Goal: Find specific page/section: Find specific page/section

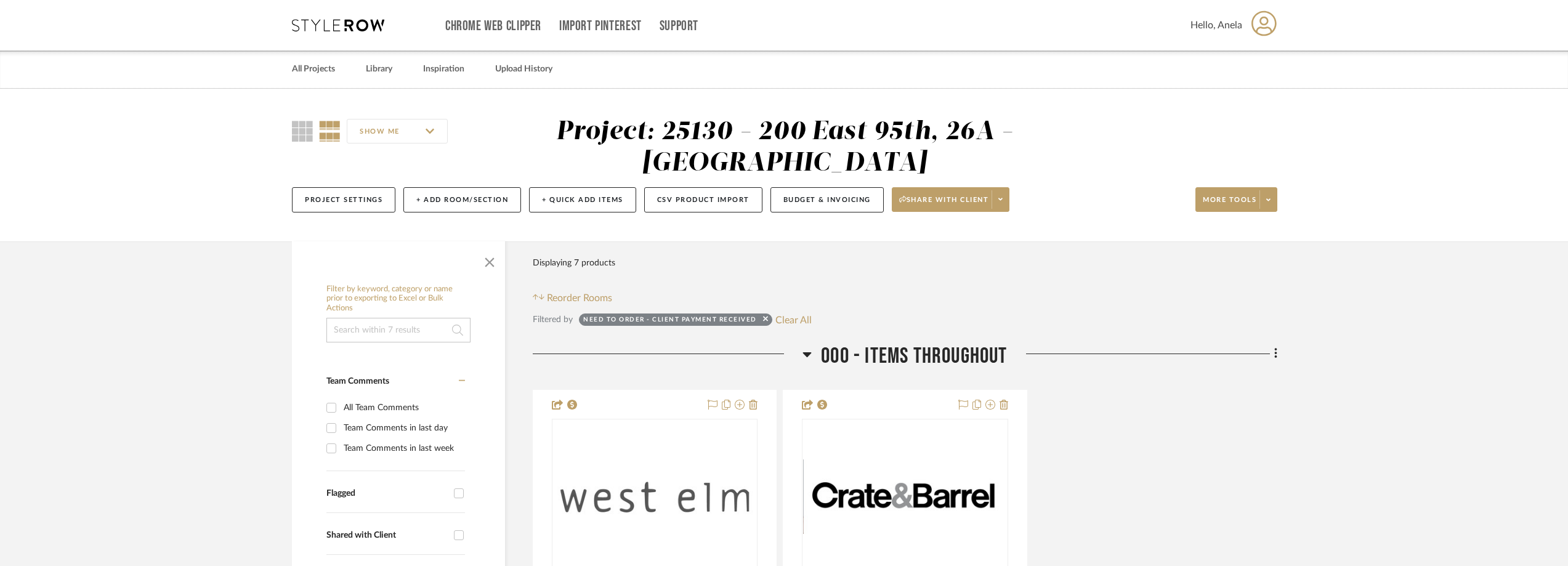
click at [800, 319] on button "Clear All" at bounding box center [793, 320] width 37 height 16
checkbox input "false"
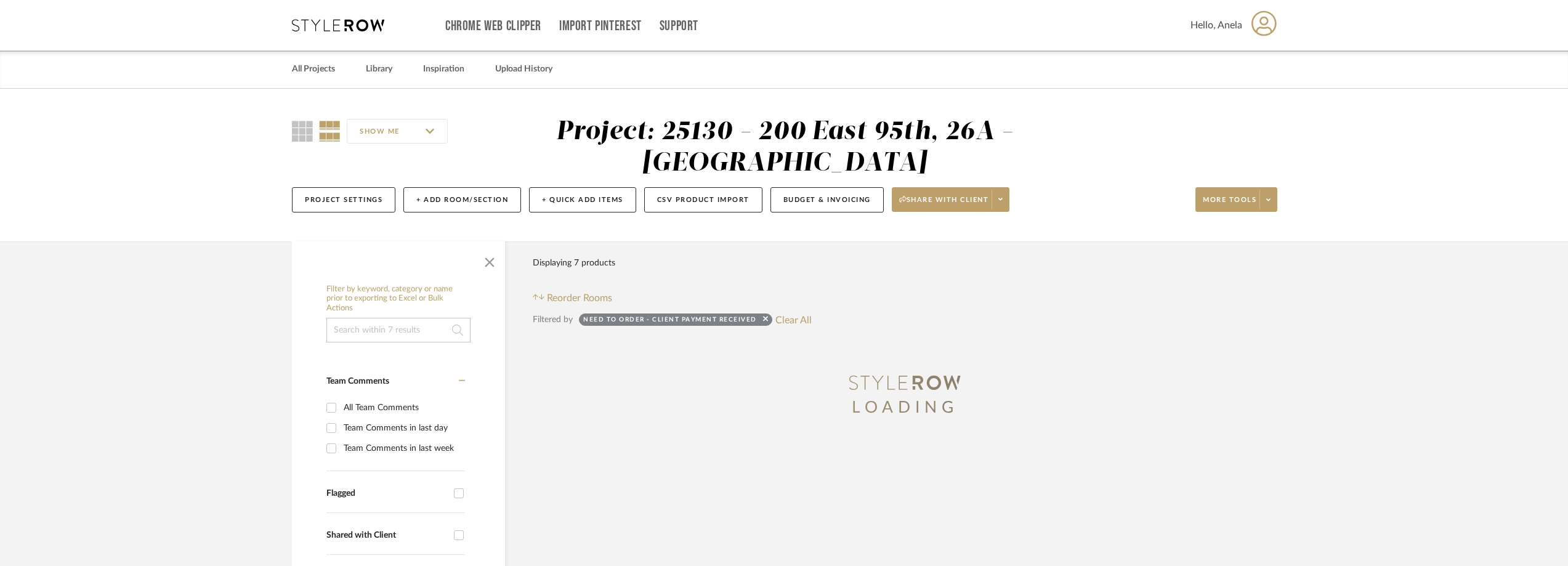
click at [322, 22] on icon at bounding box center [338, 25] width 93 height 12
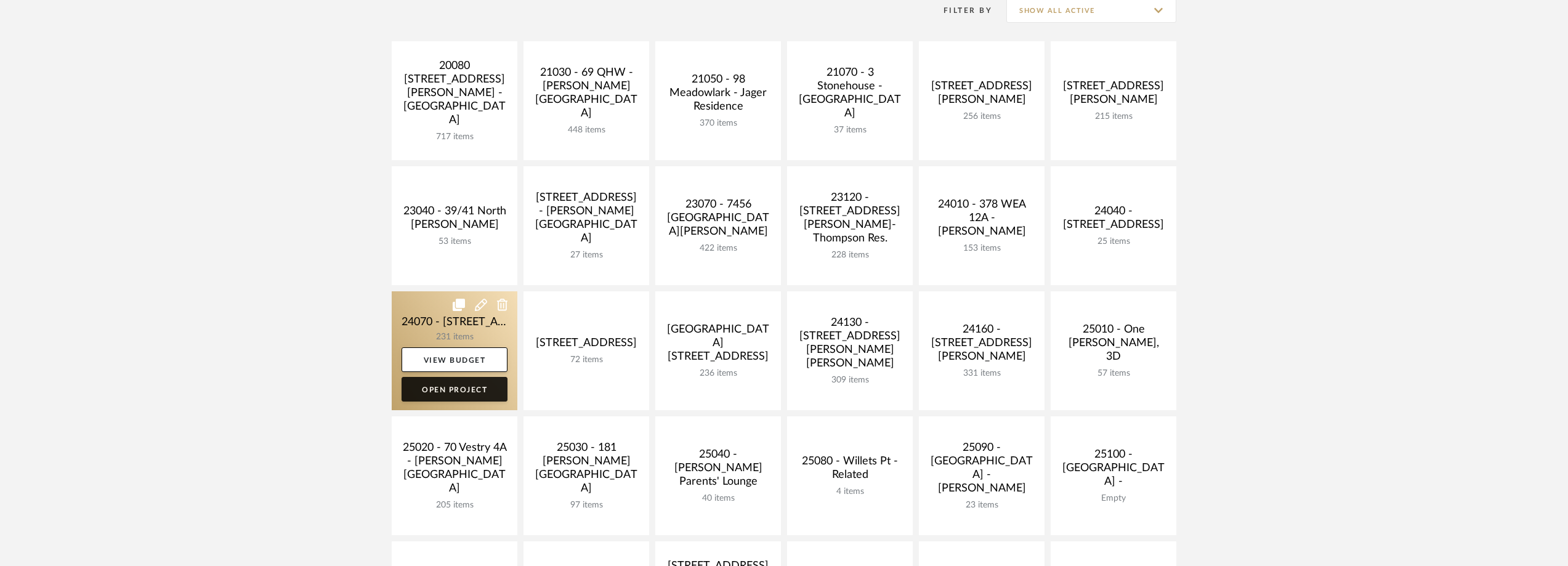
scroll to position [246, 0]
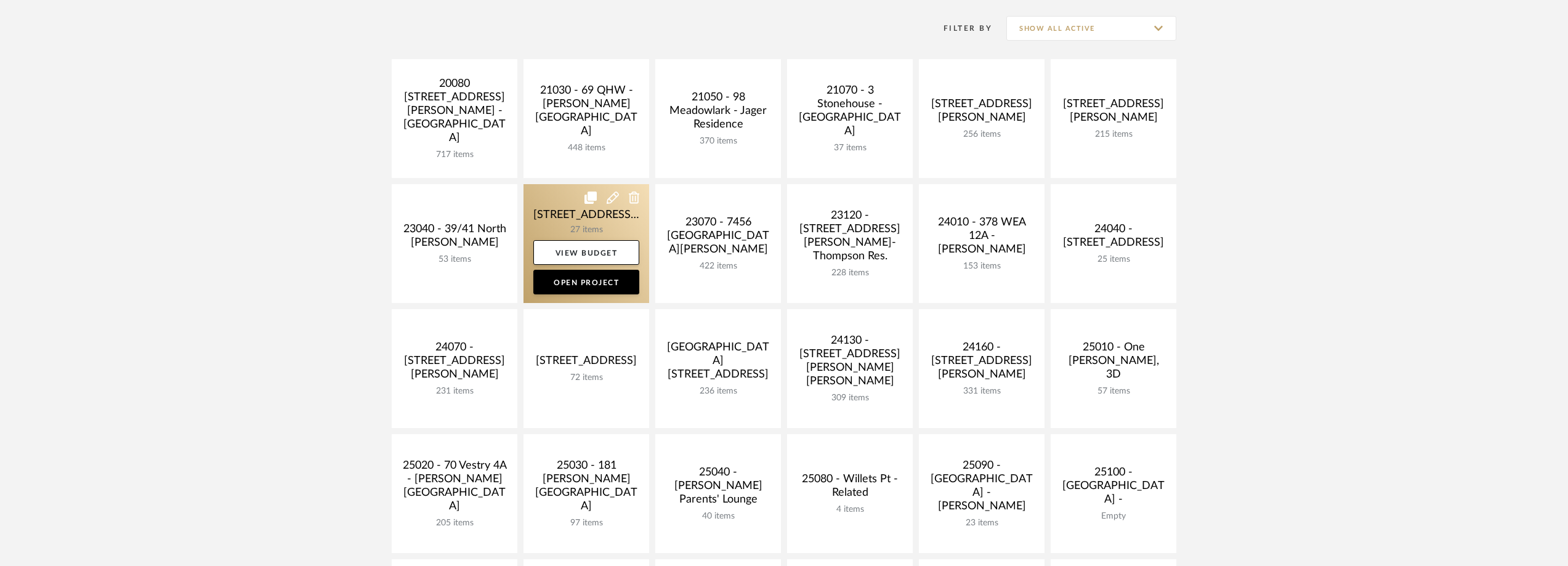
click at [597, 210] on link at bounding box center [586, 243] width 126 height 119
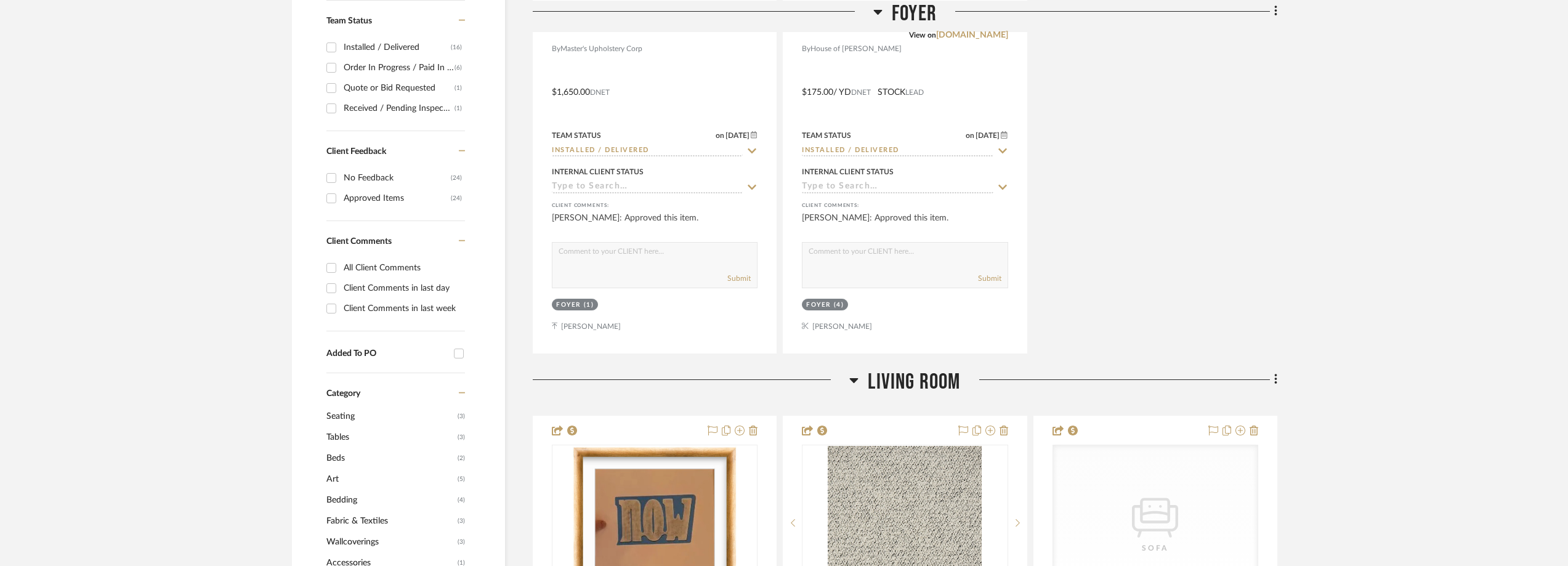
scroll to position [862, 0]
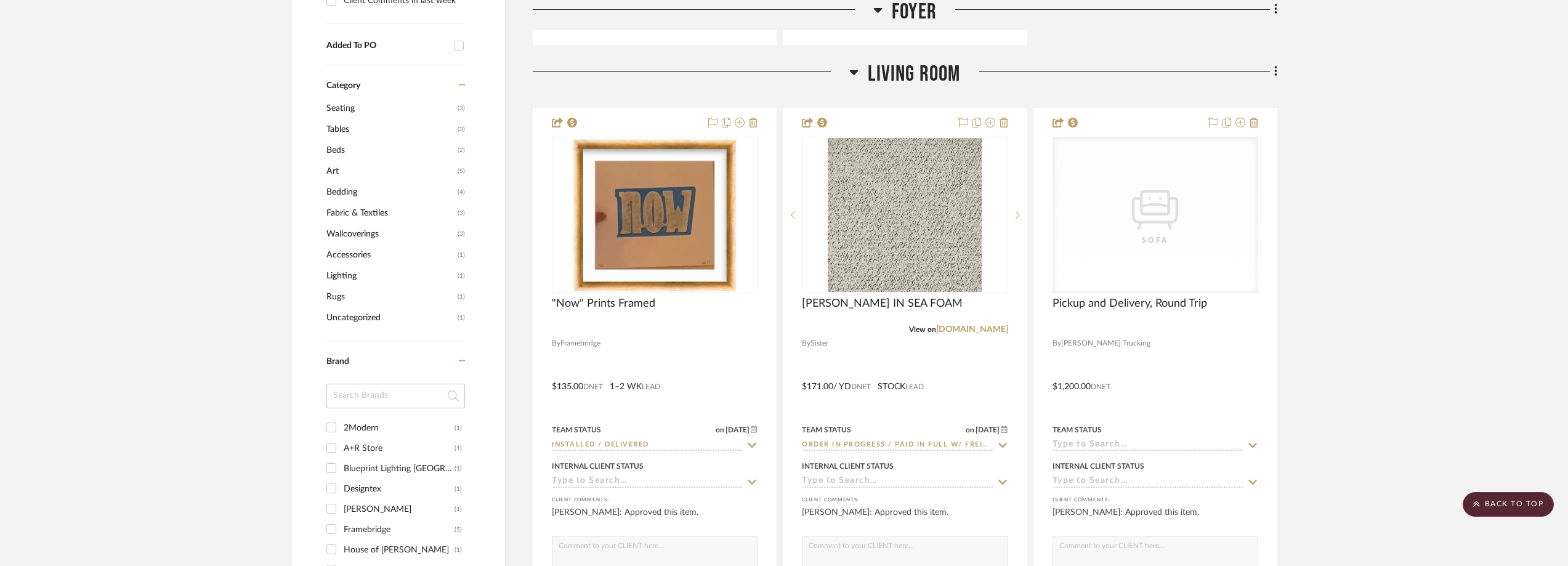
click at [386, 389] on input at bounding box center [396, 396] width 139 height 24
click at [389, 444] on div "A+R Store" at bounding box center [399, 448] width 111 height 20
click at [341, 444] on input "A+R Store (1)" at bounding box center [331, 447] width 20 height 20
checkbox input "true"
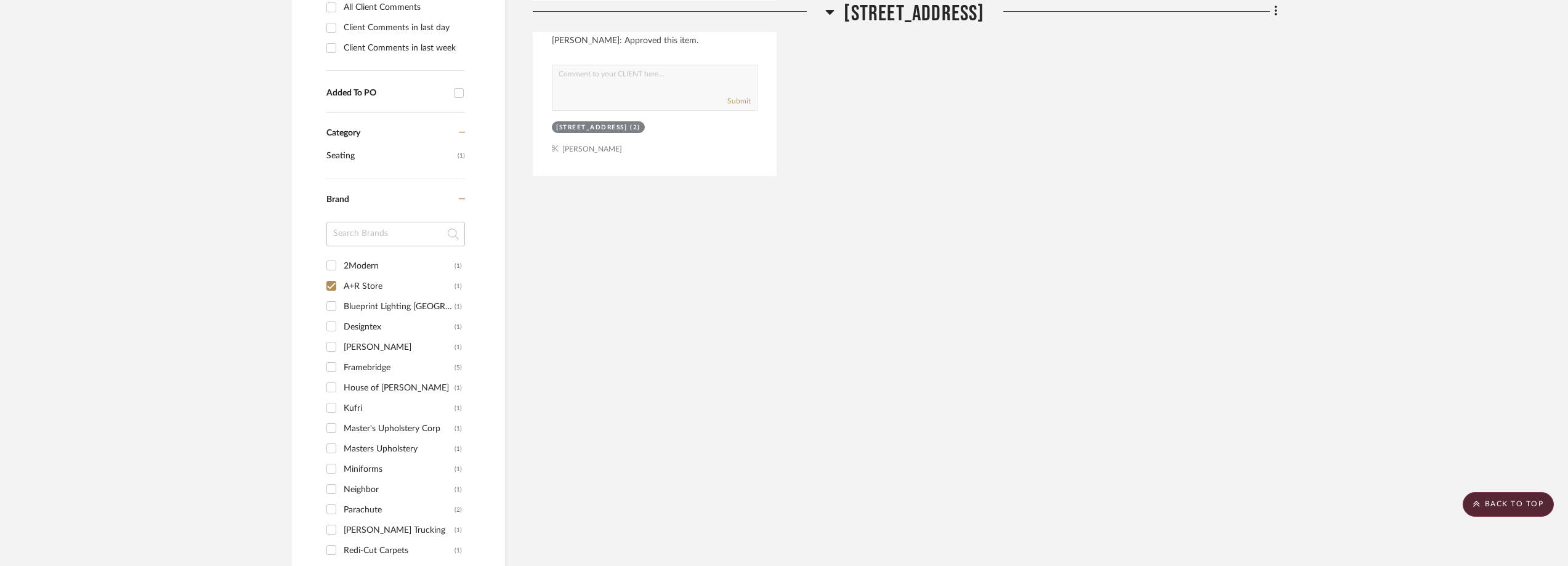
scroll to position [370, 0]
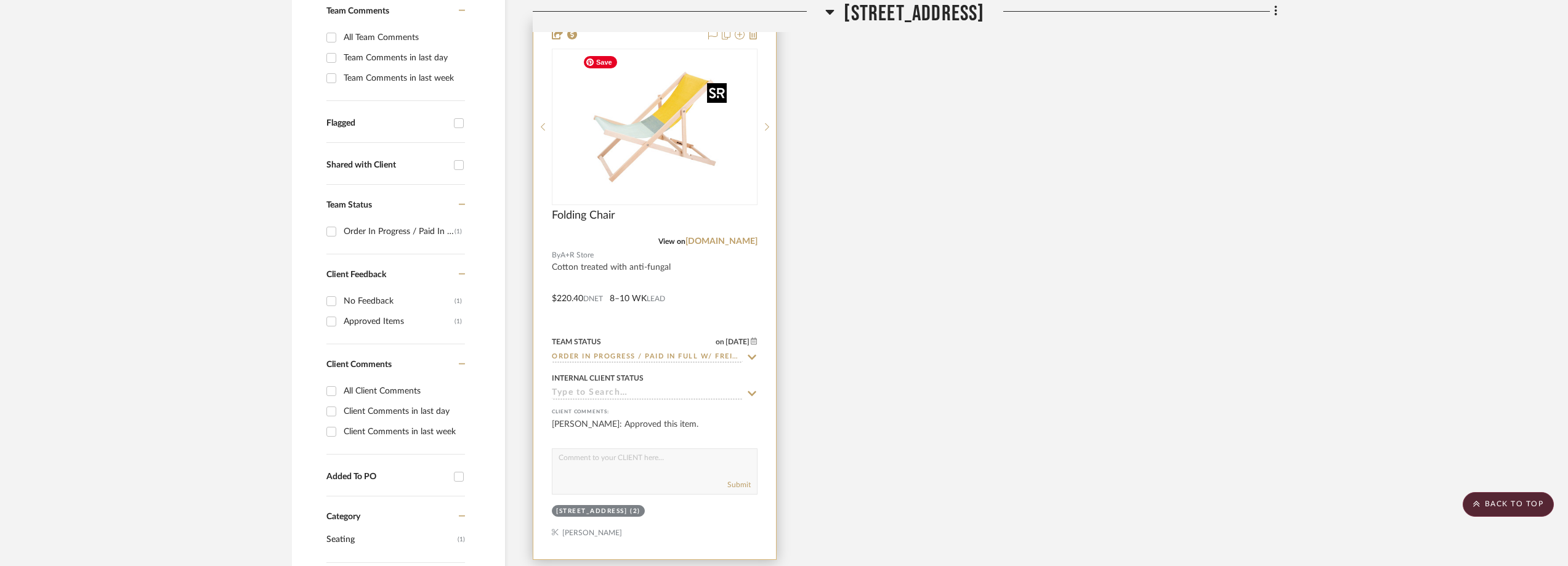
click at [710, 132] on img "0" at bounding box center [655, 127] width 154 height 154
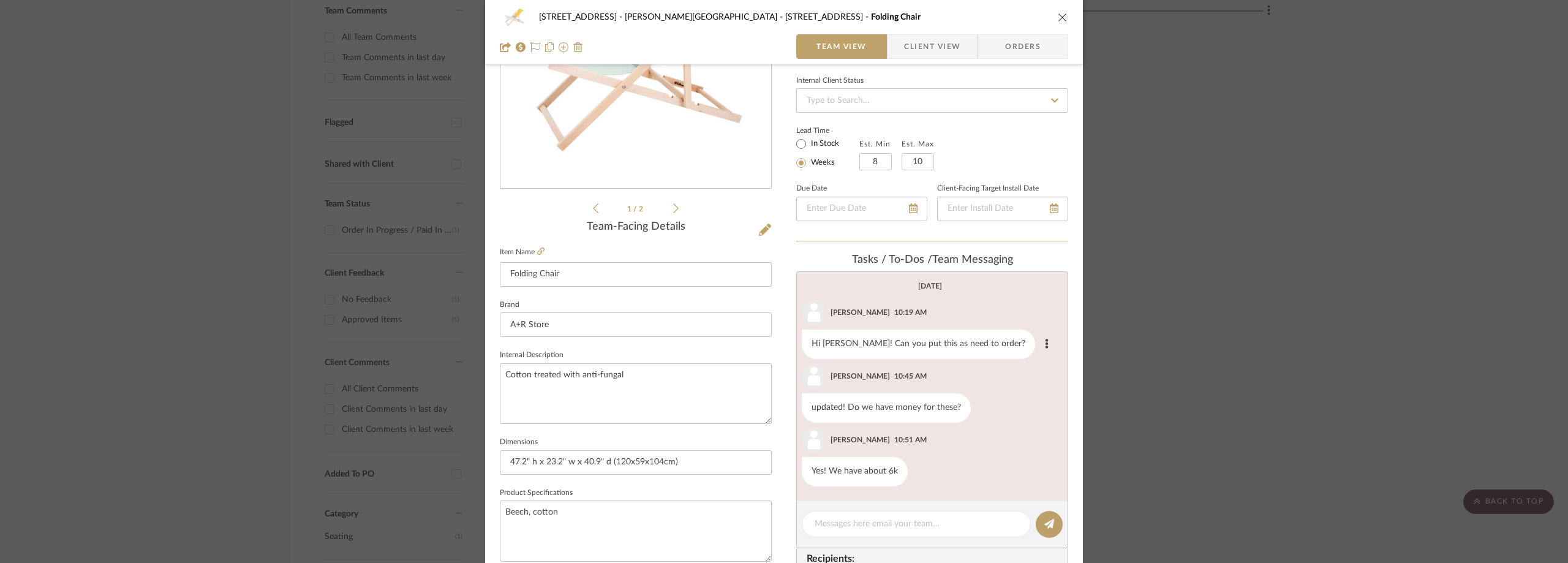
scroll to position [184, 0]
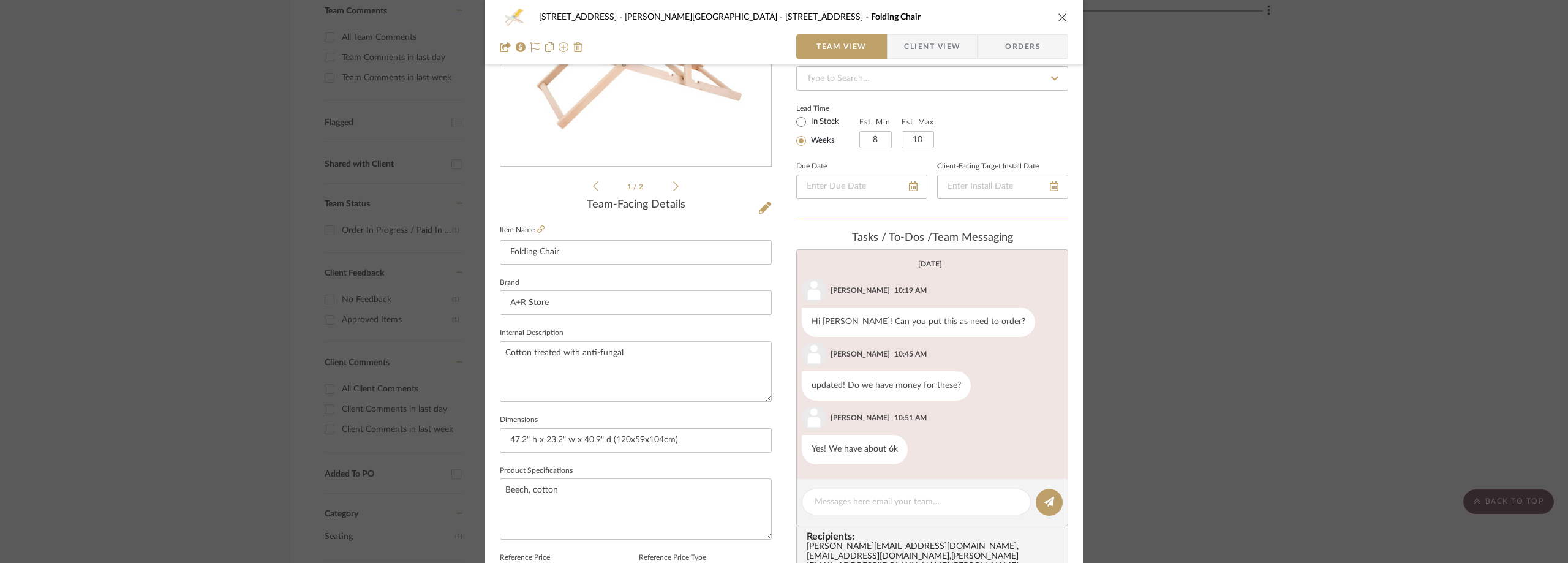
click at [928, 46] on span "Client View" at bounding box center [932, 46] width 57 height 24
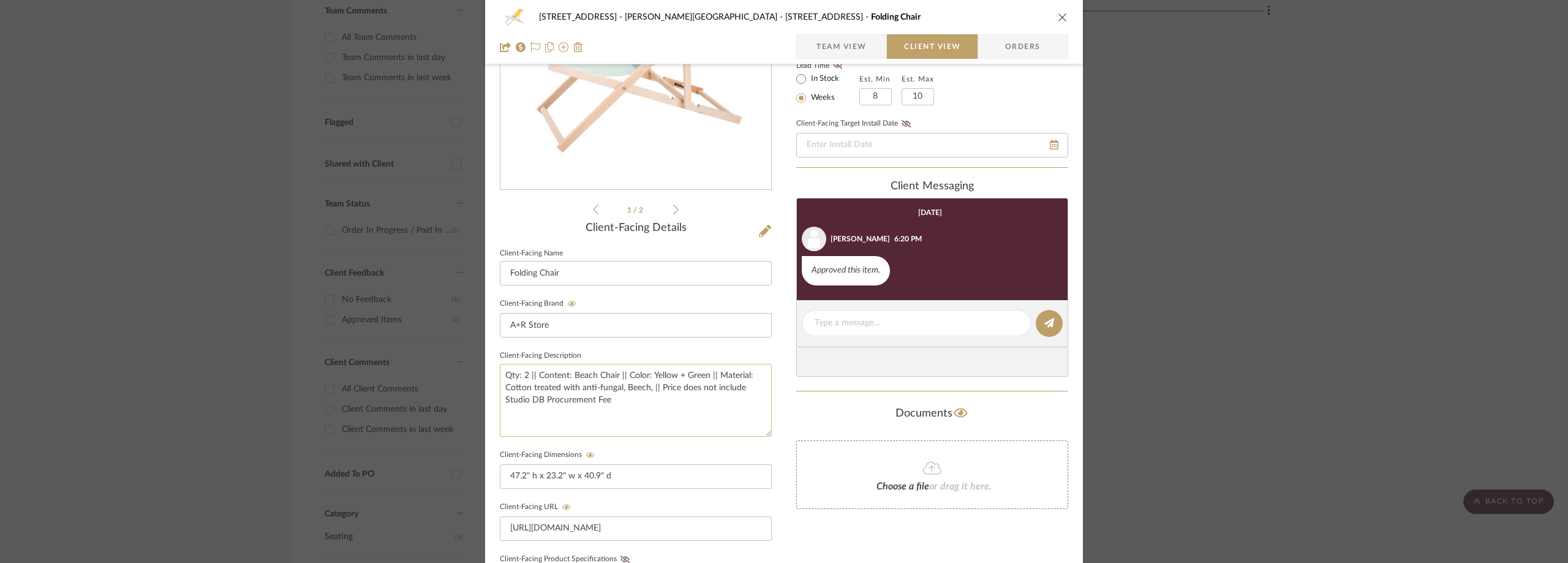
scroll to position [160, 0]
click at [183, 233] on div "23050 - [STREET_ADDRESS] - [PERSON_NAME] Residence [STREET_ADDRESS] Chair Team …" at bounding box center [784, 281] width 1568 height 563
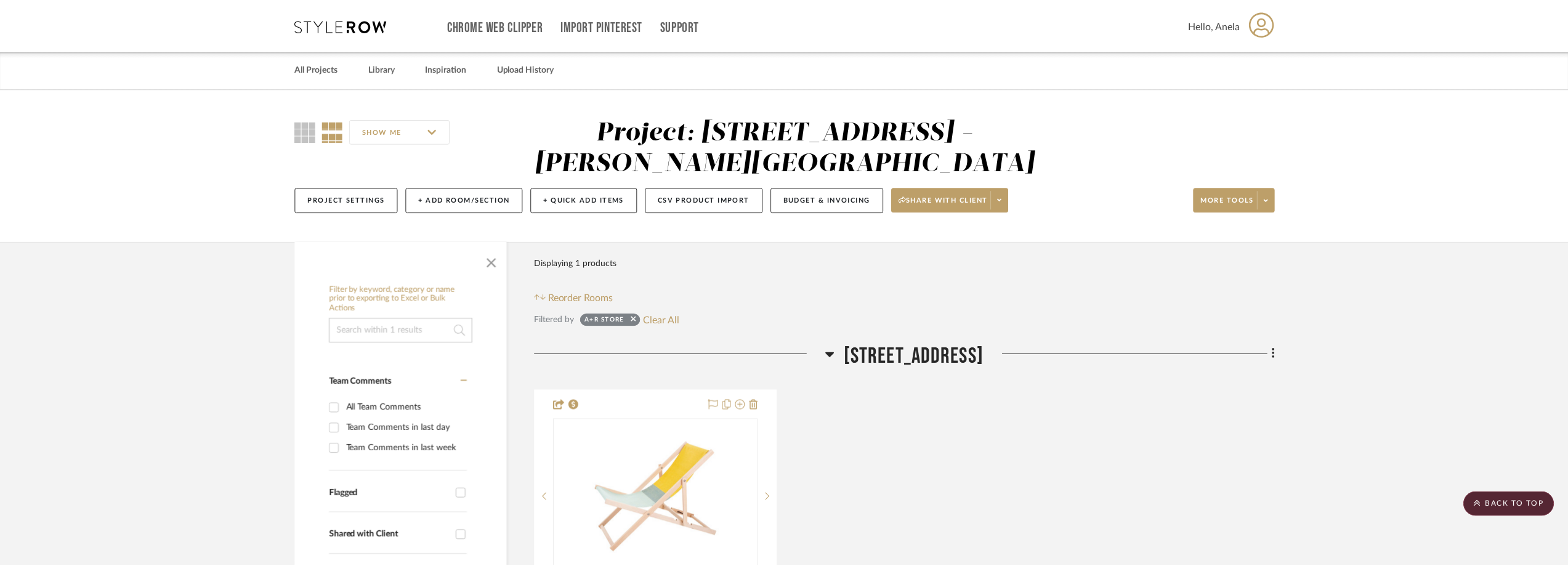
scroll to position [370, 0]
